Goal: Task Accomplishment & Management: Use online tool/utility

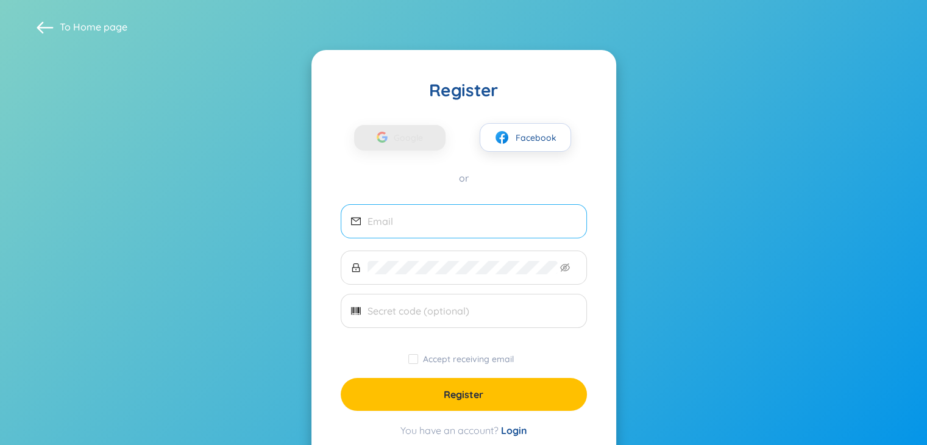
click at [456, 231] on span at bounding box center [464, 221] width 246 height 34
paste input "khalohss2@gmail.com"
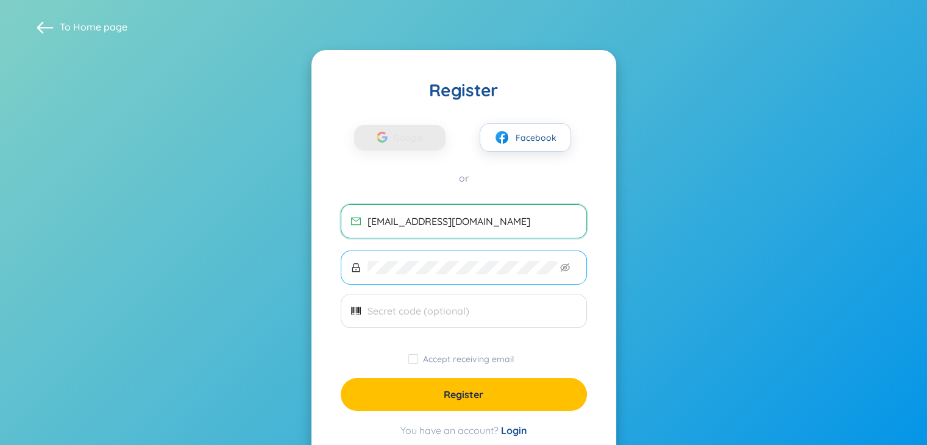
type input "khalohss2@gmail.com"
click at [563, 276] on span at bounding box center [464, 268] width 246 height 34
click at [565, 268] on icon "eye-invisible" at bounding box center [566, 268] width 2 height 2
click at [497, 312] on input "text" at bounding box center [472, 310] width 209 height 13
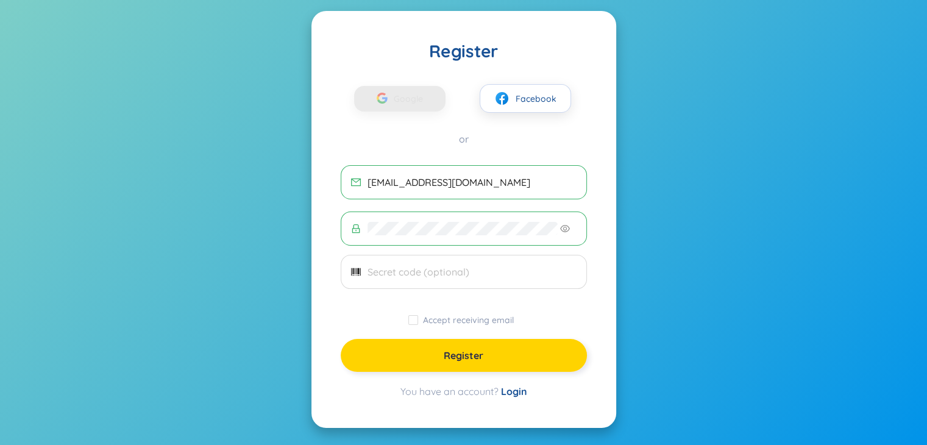
click at [477, 354] on span "Register" at bounding box center [464, 355] width 40 height 13
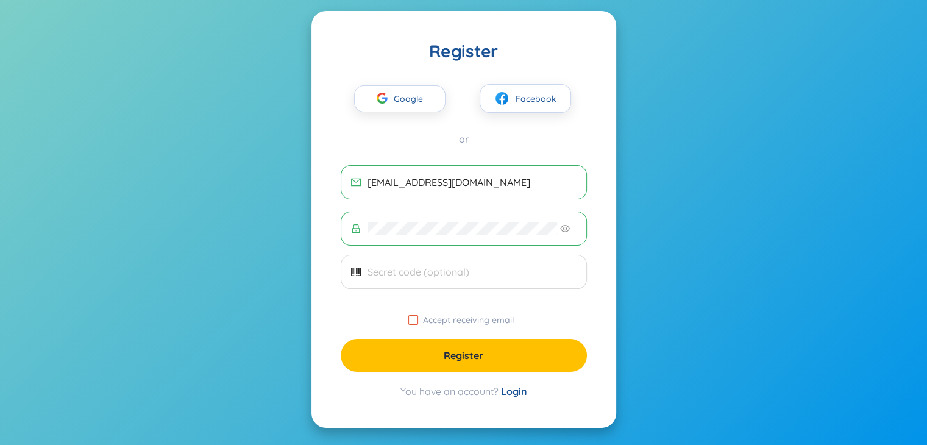
click at [418, 320] on input "Accept receiving email" at bounding box center [413, 320] width 10 height 10
checkbox input "true"
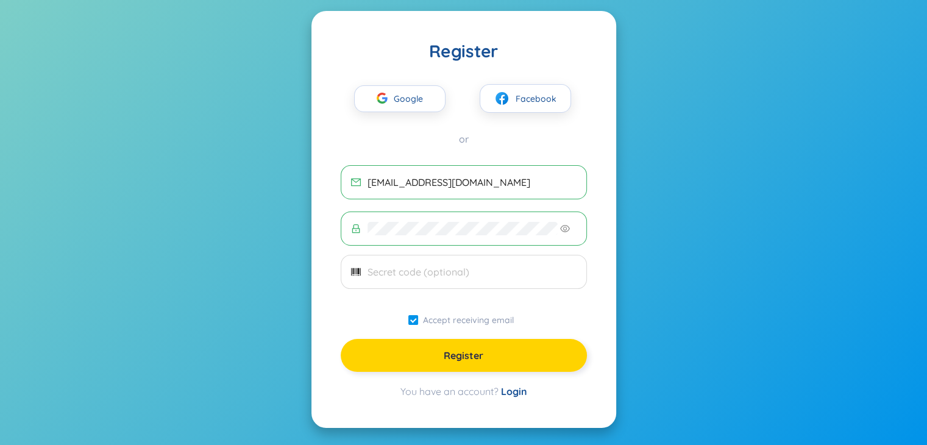
click at [433, 364] on button "Register" at bounding box center [464, 355] width 246 height 33
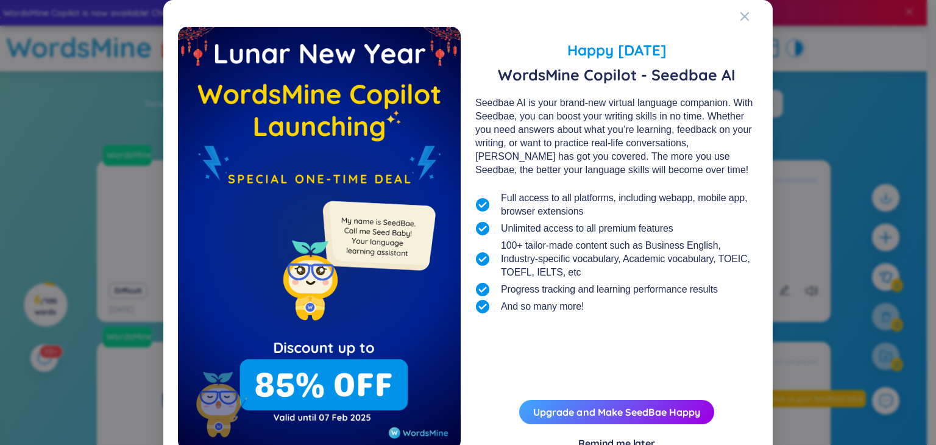
click at [633, 437] on div "Remind me later" at bounding box center [617, 443] width 77 height 13
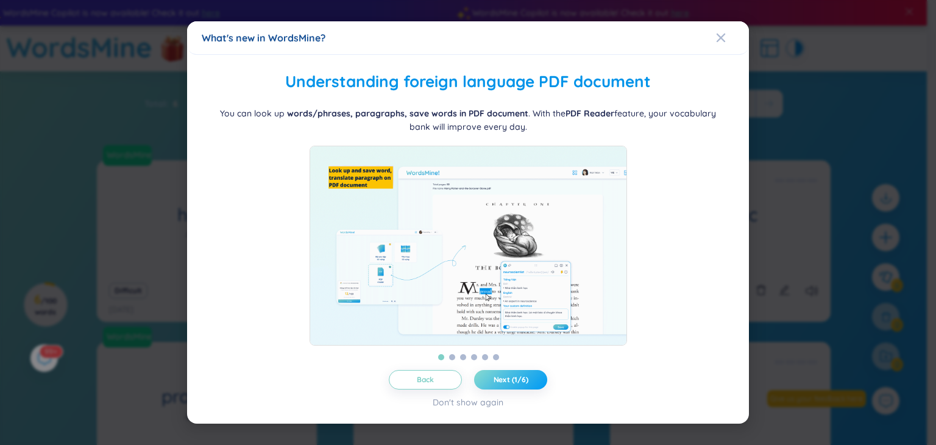
click at [516, 379] on span "Next (1/6)" at bounding box center [511, 380] width 35 height 10
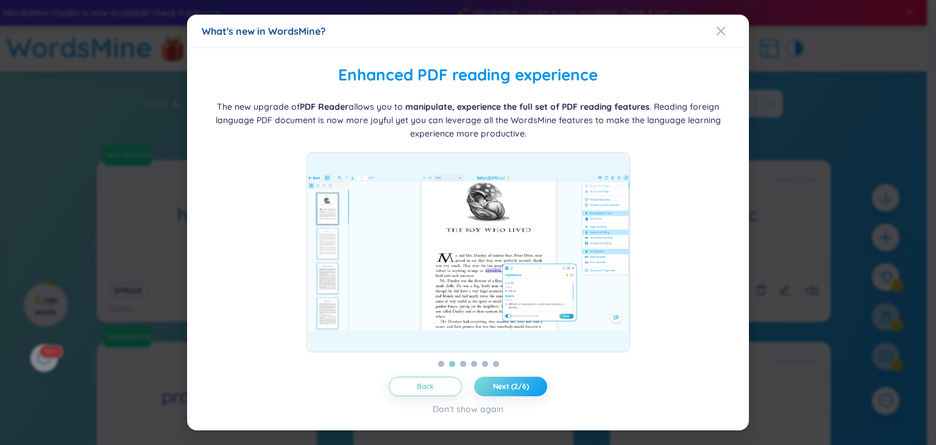
click at [516, 379] on button "Next (2/6)" at bounding box center [510, 387] width 73 height 20
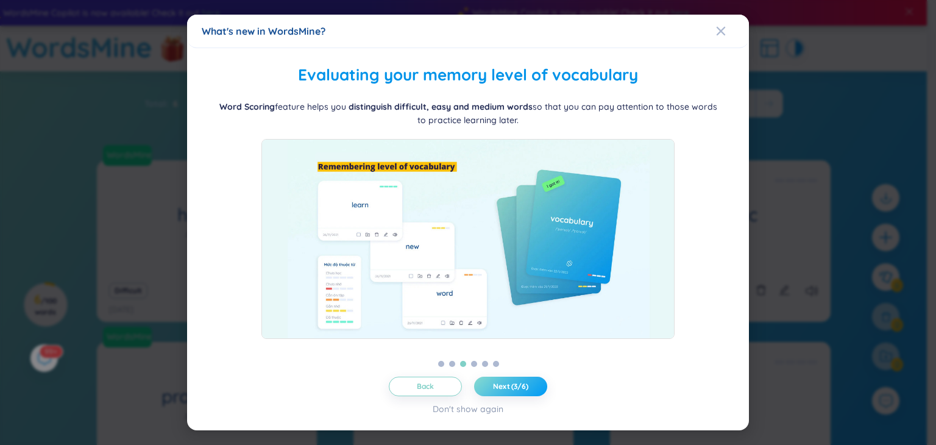
click at [516, 379] on button "Next (3/6)" at bounding box center [510, 387] width 73 height 20
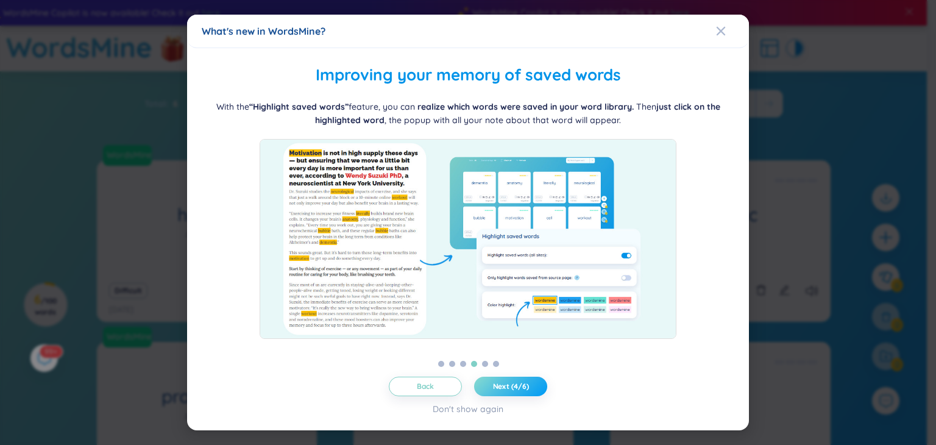
click at [516, 379] on button "Next (4/6)" at bounding box center [510, 387] width 73 height 20
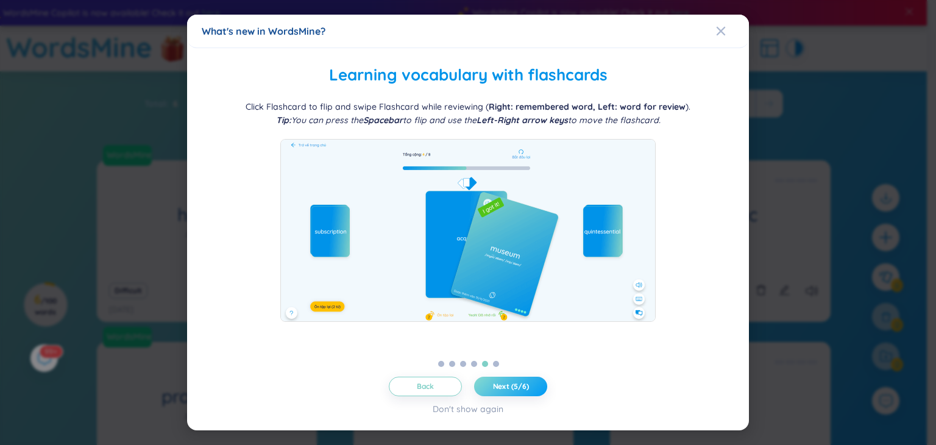
click at [516, 379] on button "Next (5/6)" at bounding box center [510, 387] width 73 height 20
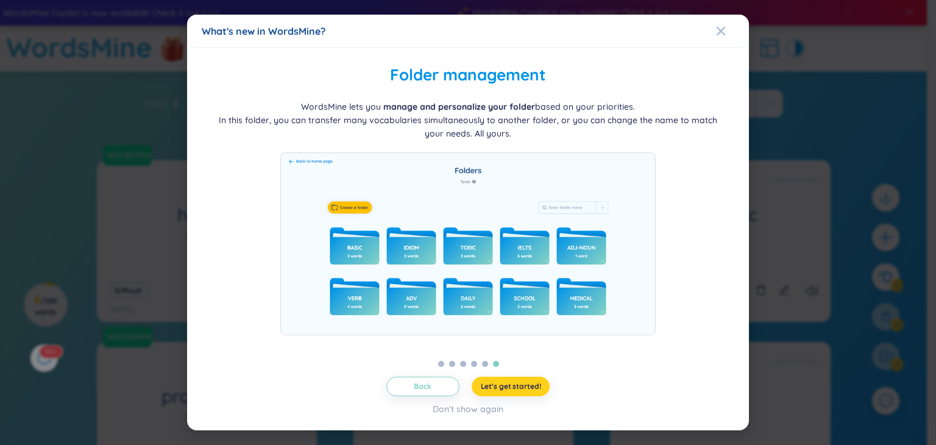
click at [516, 379] on button "Let's get started!" at bounding box center [511, 387] width 79 height 20
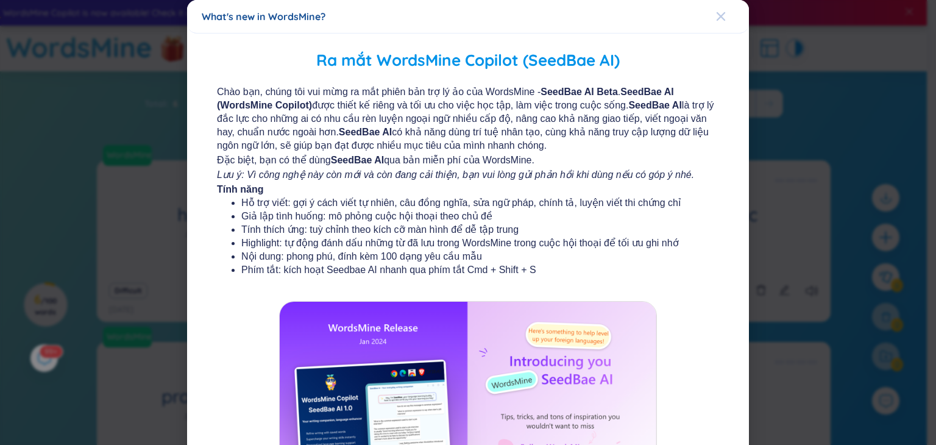
click at [722, 18] on span "Close" at bounding box center [732, 16] width 33 height 33
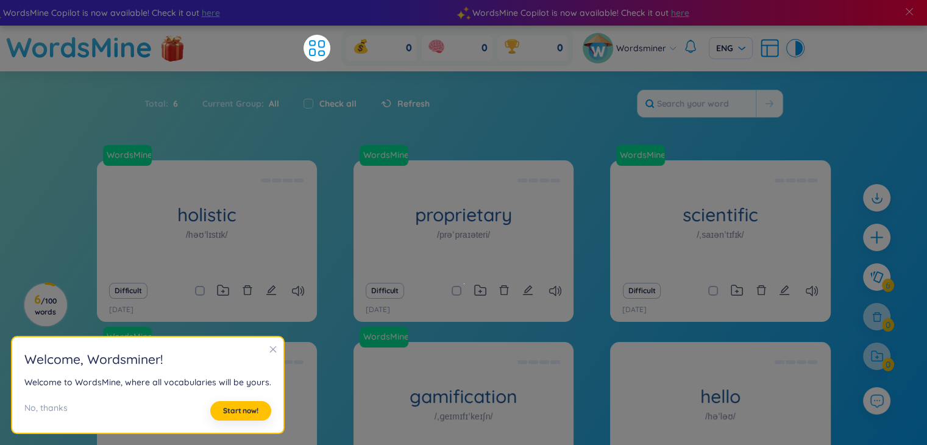
click at [270, 348] on icon "close" at bounding box center [273, 349] width 7 height 7
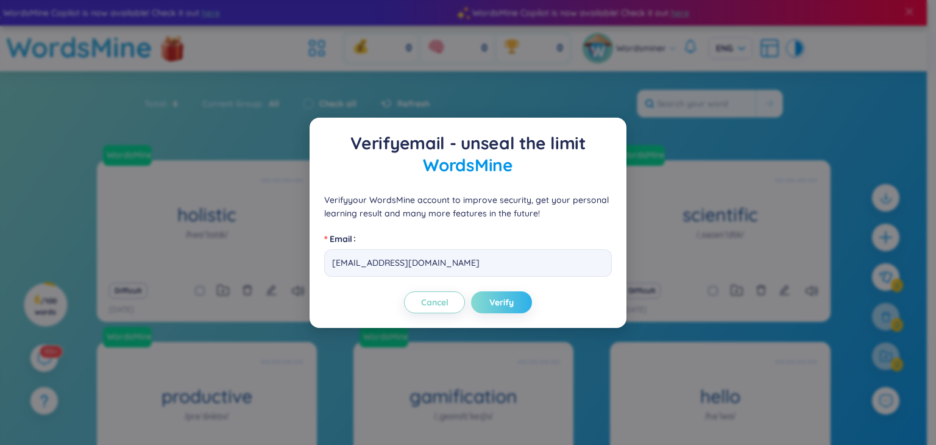
drag, startPoint x: 511, startPoint y: 288, endPoint x: 512, endPoint y: 305, distance: 17.7
click at [512, 305] on div "Verify email - unseal the limit WordsMine Verify your WordsMine account to impr…" at bounding box center [468, 222] width 288 height 181
click at [512, 305] on span "Verify" at bounding box center [502, 302] width 24 height 12
click at [505, 346] on div "Verify email - unseal the limit WordsMine Verify your WordsMine account to impr…" at bounding box center [468, 222] width 936 height 445
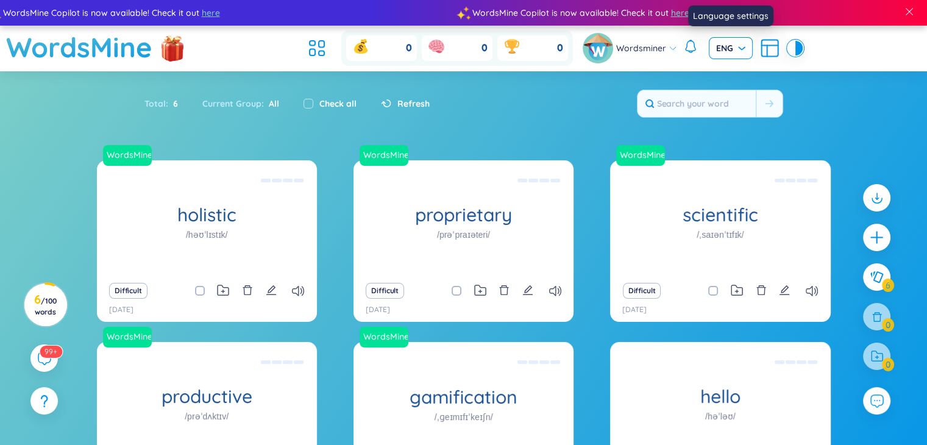
click at [729, 51] on span "ENG" at bounding box center [730, 48] width 29 height 12
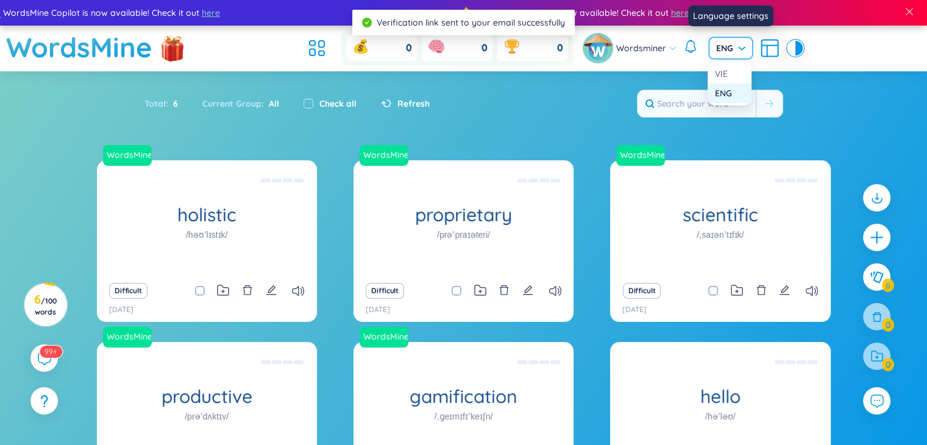
click at [741, 90] on div "ENG" at bounding box center [729, 93] width 29 height 13
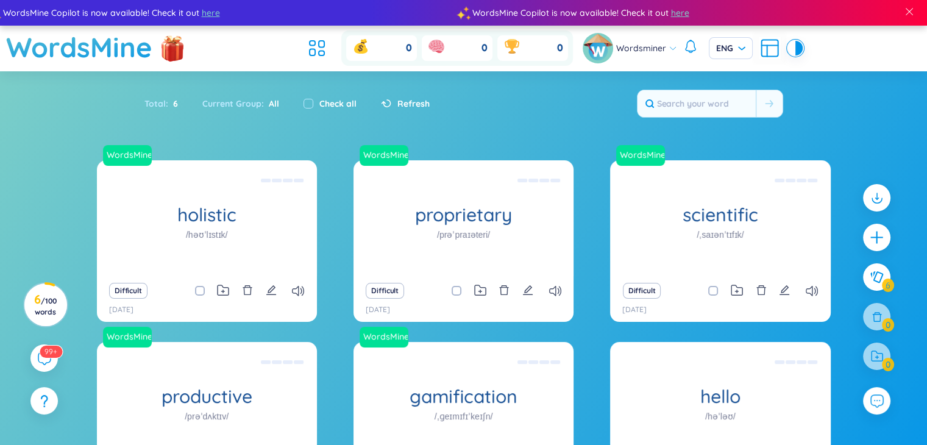
click at [354, 96] on div "Check all" at bounding box center [329, 104] width 77 height 26
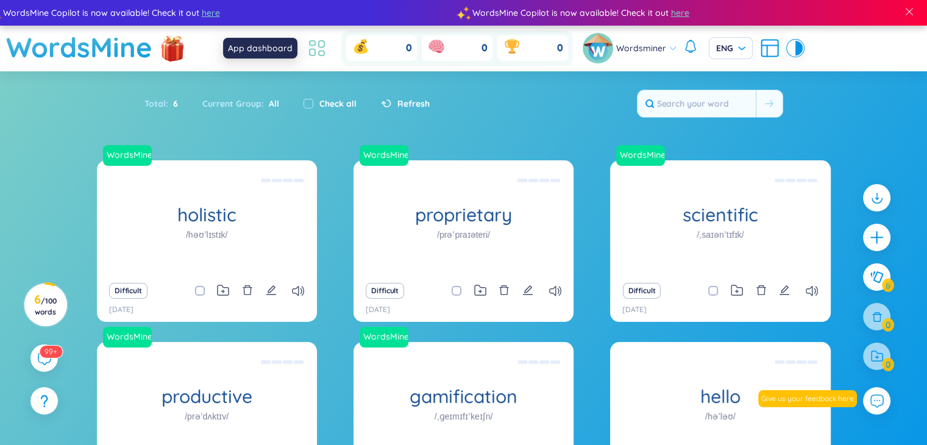
click at [323, 42] on icon at bounding box center [317, 48] width 22 height 22
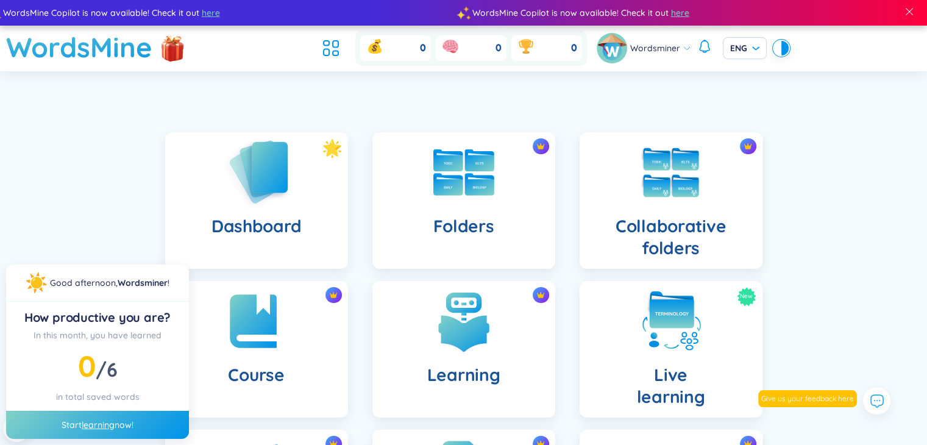
click at [298, 176] on div "Dashboard" at bounding box center [256, 200] width 183 height 137
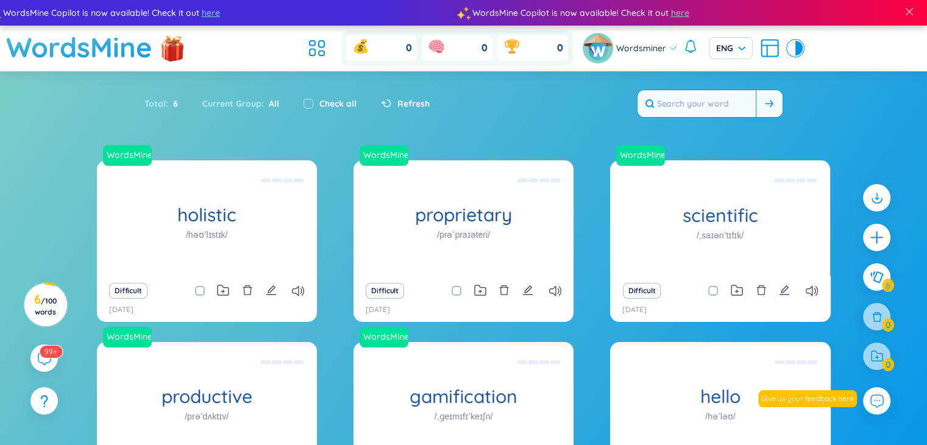
click at [763, 99] on button at bounding box center [769, 103] width 27 height 27
